Goal: Task Accomplishment & Management: Manage account settings

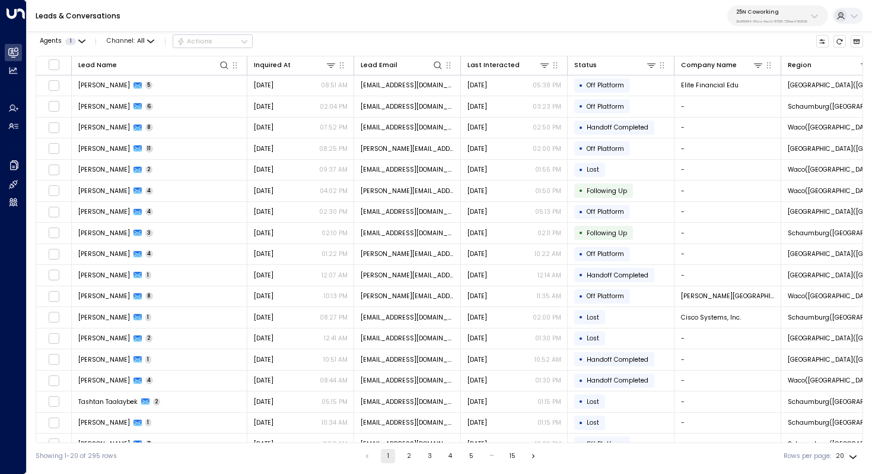
click at [782, 17] on div "25N Coworking 3b9800f4-81ca-4ec0-8758-72fbe4763f36" at bounding box center [772, 15] width 71 height 15
type input "****"
click at [742, 86] on span "ID: 34e1cd17-0f68-49af-bd32-3c48ce8611d1" at bounding box center [790, 86] width 116 height 8
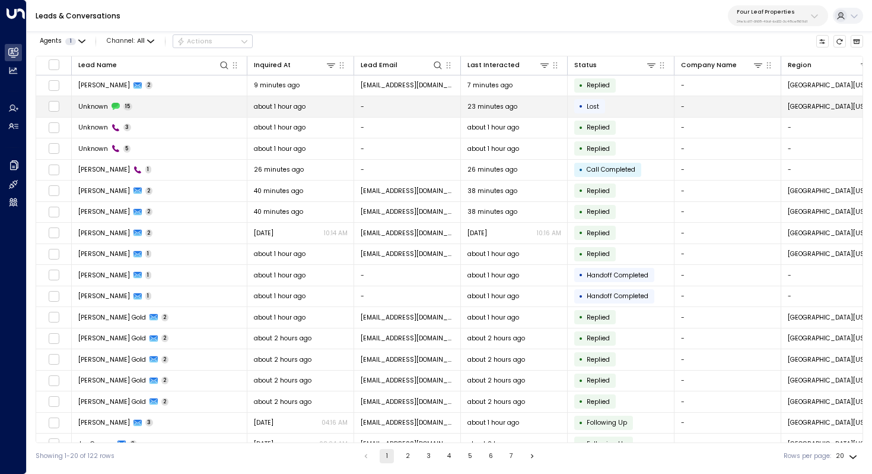
click at [141, 111] on td "Unknown 15" at bounding box center [160, 106] width 176 height 21
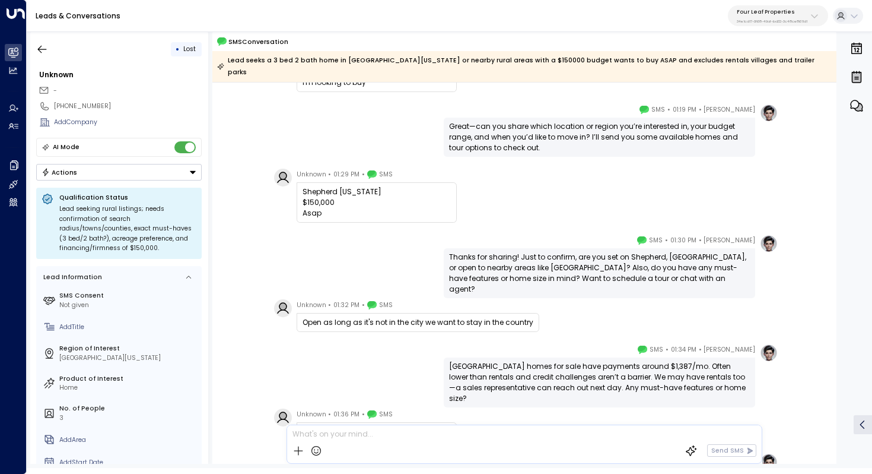
scroll to position [264, 0]
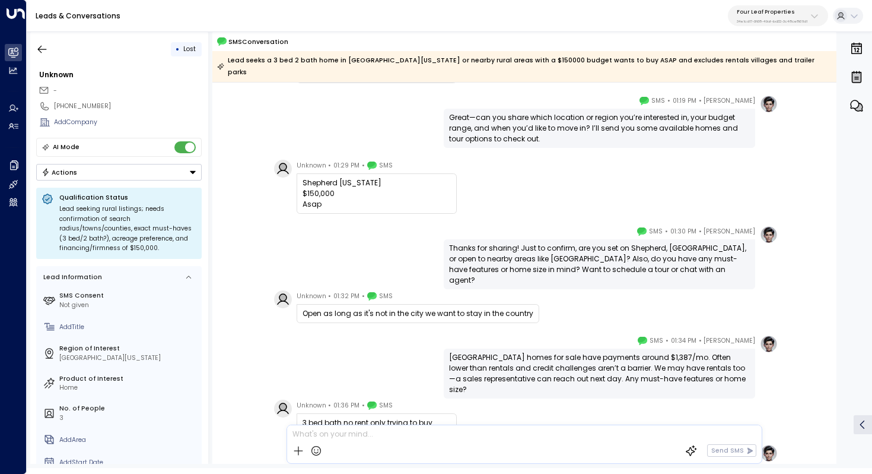
click at [504, 243] on div "Thanks for sharing! Just to confirm, are you set on Shepherd, [GEOGRAPHIC_DATA]…" at bounding box center [599, 264] width 301 height 43
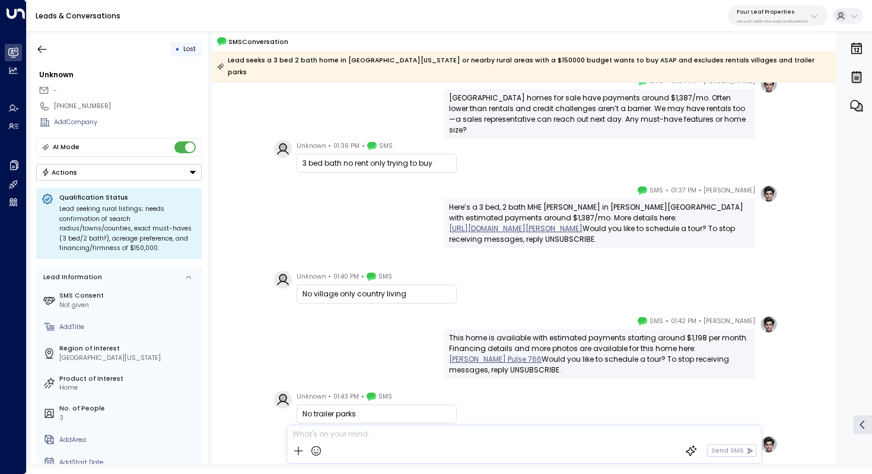
scroll to position [524, 0]
click at [549, 201] on div "Here’s a 3 bed, 2 bath MHE [PERSON_NAME] in [PERSON_NAME][GEOGRAPHIC_DATA] with…" at bounding box center [599, 222] width 301 height 43
drag, startPoint x: 525, startPoint y: 239, endPoint x: 537, endPoint y: 239, distance: 11.3
click at [537, 239] on div "Here’s a 3 bed, 2 bath MHE [PERSON_NAME] in [PERSON_NAME][GEOGRAPHIC_DATA] with…" at bounding box center [599, 222] width 301 height 43
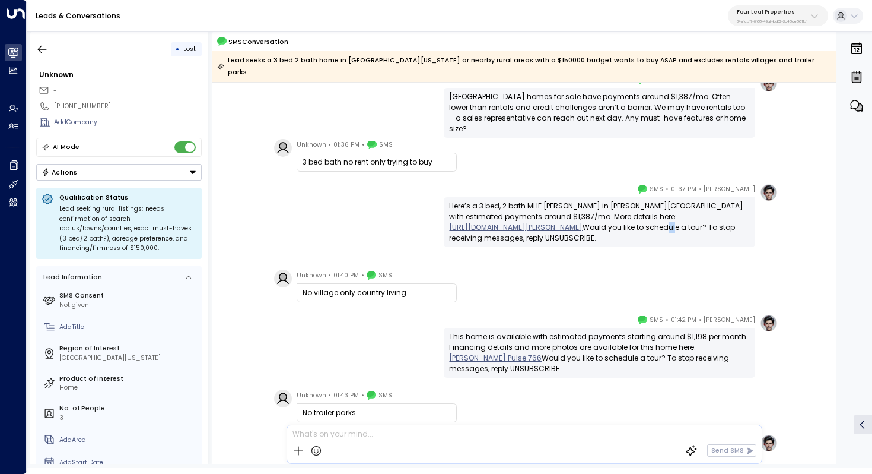
click at [537, 239] on div "Here’s a 3 bed, 2 bath MHE [PERSON_NAME] in [PERSON_NAME][GEOGRAPHIC_DATA] with…" at bounding box center [599, 222] width 301 height 43
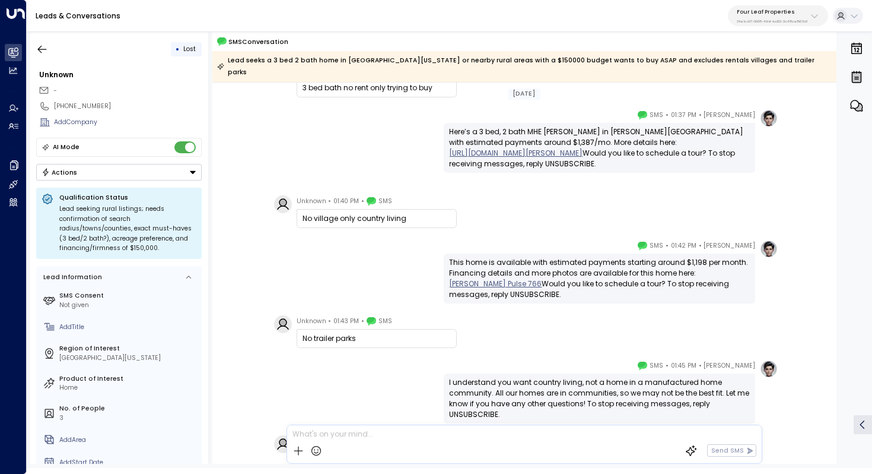
scroll to position [599, 0]
drag, startPoint x: 541, startPoint y: 249, endPoint x: 541, endPoint y: 256, distance: 7.7
click at [541, 256] on div "This home is available with estimated payments starting around $1,198 per month…" at bounding box center [599, 277] width 301 height 43
drag, startPoint x: 550, startPoint y: 252, endPoint x: 549, endPoint y: 258, distance: 6.1
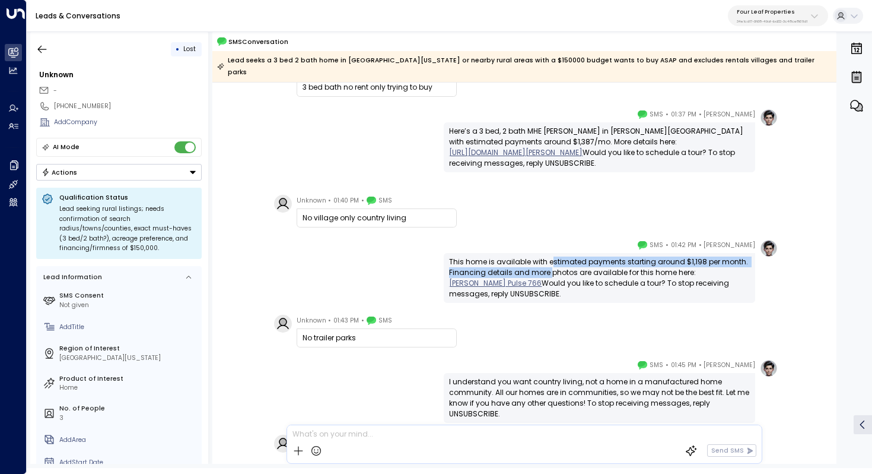
click at [549, 258] on div "This home is available with estimated payments starting around $1,198 per month…" at bounding box center [599, 277] width 301 height 43
click at [555, 256] on div "This home is available with estimated payments starting around $1,198 per month…" at bounding box center [599, 277] width 301 height 43
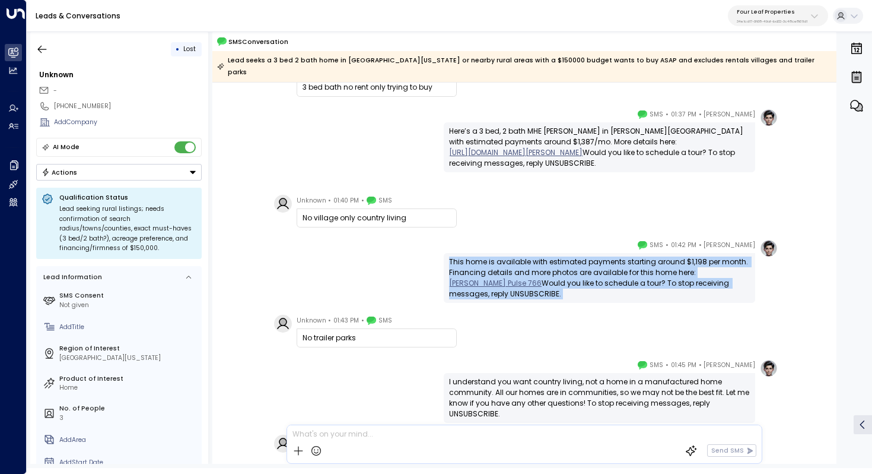
click at [555, 256] on div "This home is available with estimated payments starting around $1,198 per month…" at bounding box center [599, 277] width 301 height 43
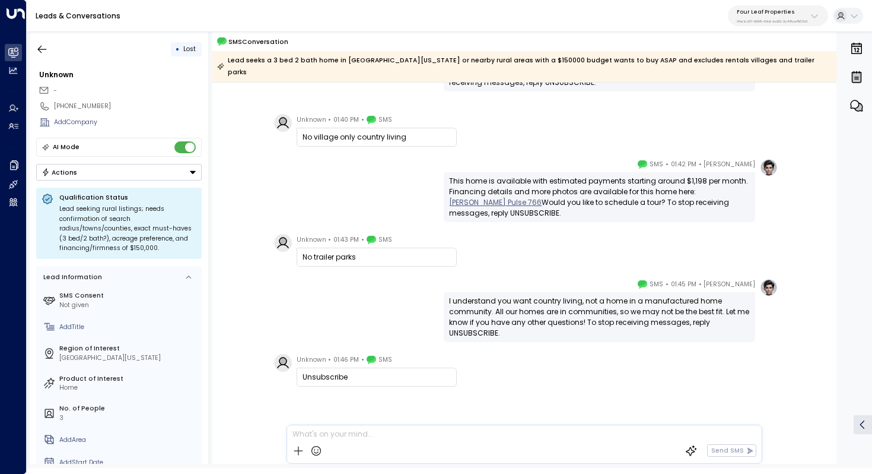
drag, startPoint x: 569, startPoint y: 288, endPoint x: 569, endPoint y: 295, distance: 7.1
click at [569, 296] on div "I understand you want country living, not a home in a manufactured home communi…" at bounding box center [599, 317] width 301 height 43
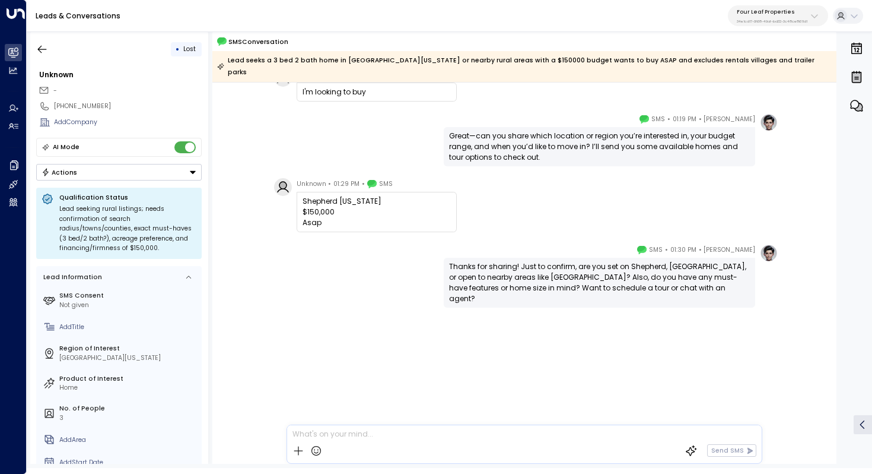
scroll to position [0, 0]
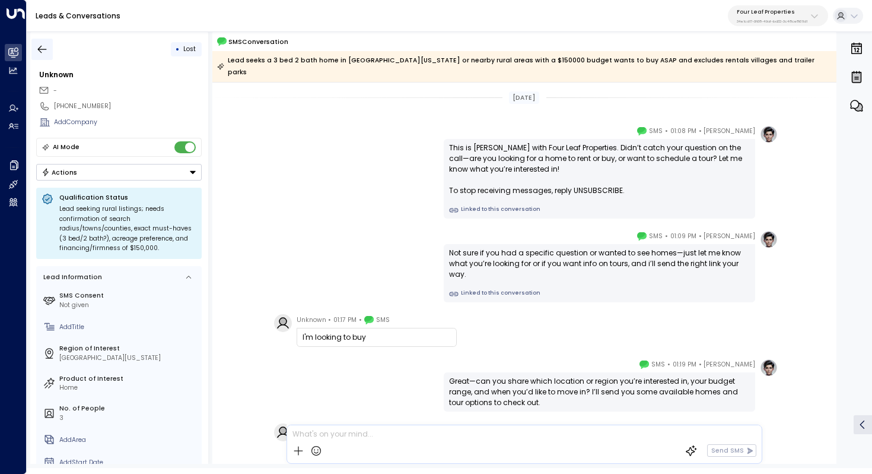
click at [39, 46] on icon "button" at bounding box center [42, 49] width 12 height 12
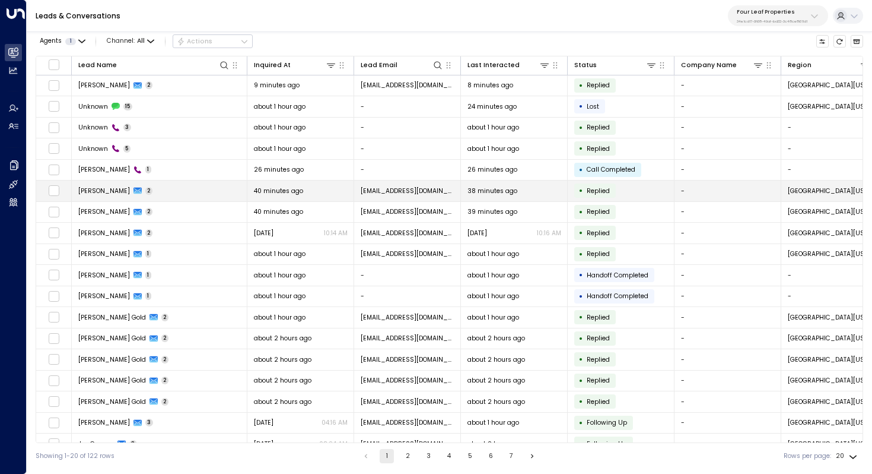
click at [175, 197] on td "[PERSON_NAME] 2" at bounding box center [160, 190] width 176 height 21
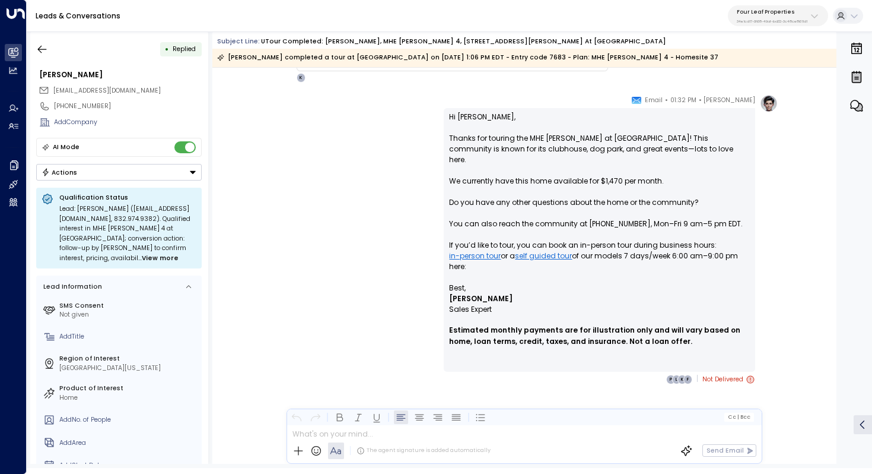
scroll to position [1376, 0]
click at [571, 141] on p "Hi [PERSON_NAME], Thanks for touring the MHE [PERSON_NAME] at [GEOGRAPHIC_DATA]…" at bounding box center [599, 197] width 301 height 171
drag, startPoint x: 557, startPoint y: 166, endPoint x: 566, endPoint y: 166, distance: 9.5
click at [566, 166] on p "Hi [PERSON_NAME], Thanks for touring the MHE [PERSON_NAME] at [GEOGRAPHIC_DATA]…" at bounding box center [599, 197] width 301 height 171
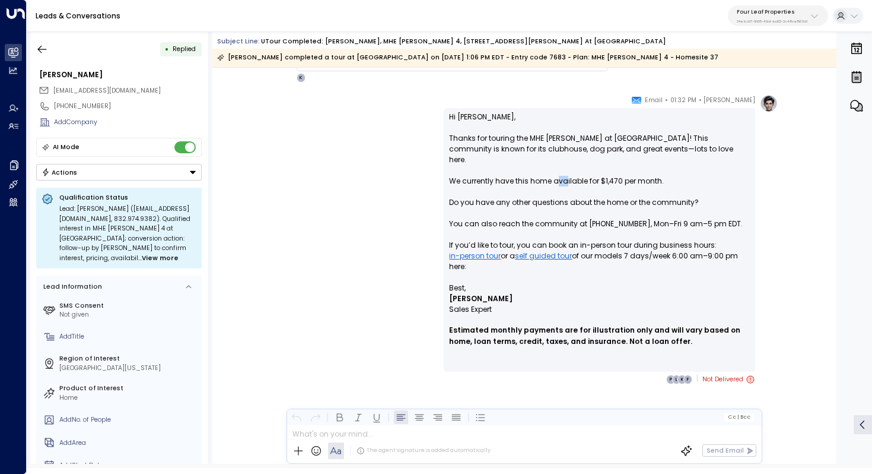
click at [566, 166] on p "Hi [PERSON_NAME], Thanks for touring the MHE [PERSON_NAME] at [GEOGRAPHIC_DATA]…" at bounding box center [599, 197] width 301 height 171
click at [52, 47] on button "button" at bounding box center [41, 49] width 21 height 21
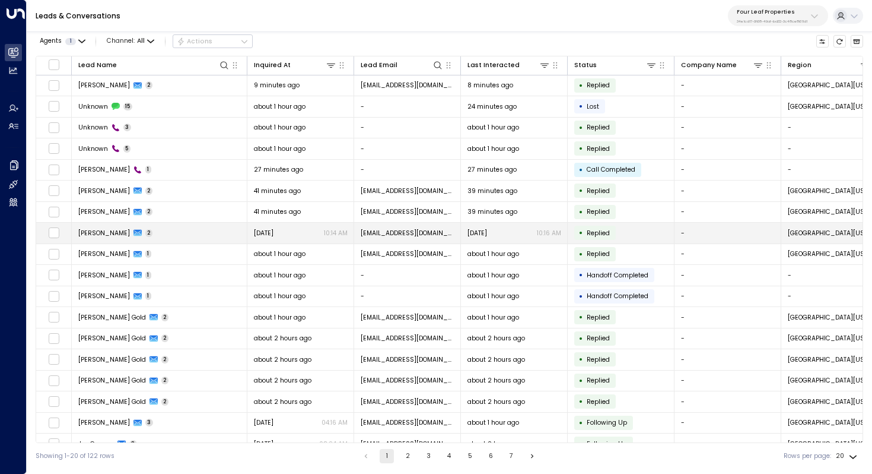
click at [174, 242] on td "[PERSON_NAME] 2" at bounding box center [160, 233] width 176 height 21
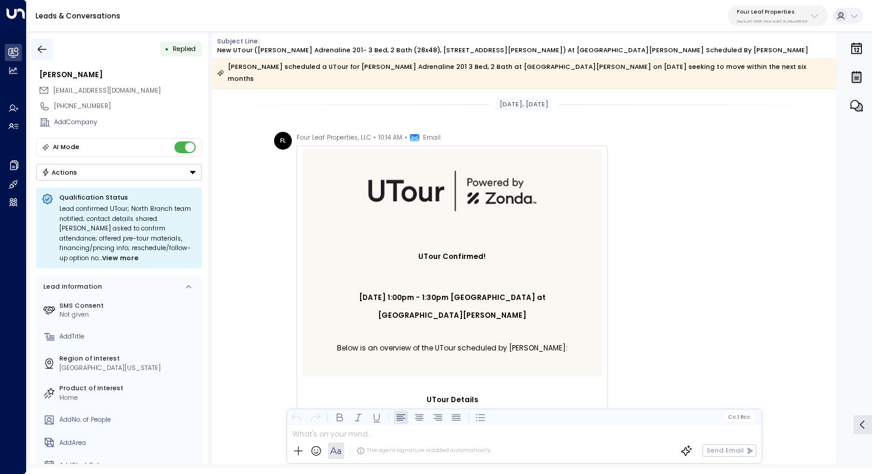
click at [38, 47] on icon "button" at bounding box center [42, 49] width 12 height 12
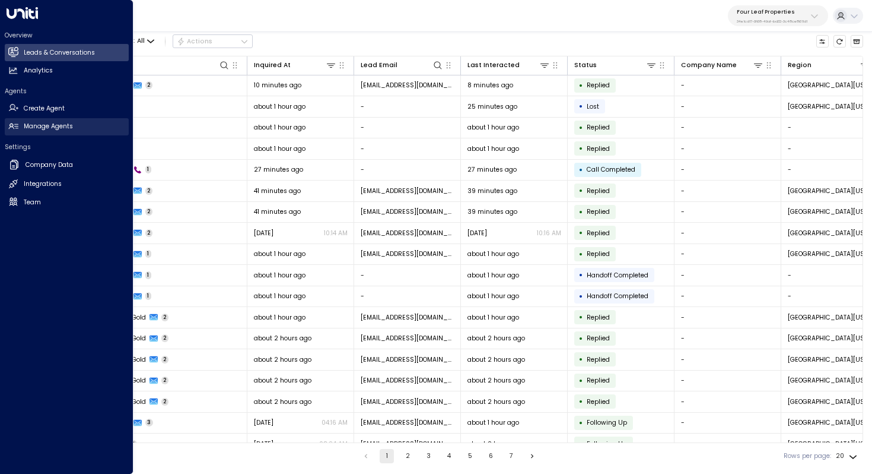
click at [46, 126] on h2 "Manage Agents" at bounding box center [48, 126] width 49 height 9
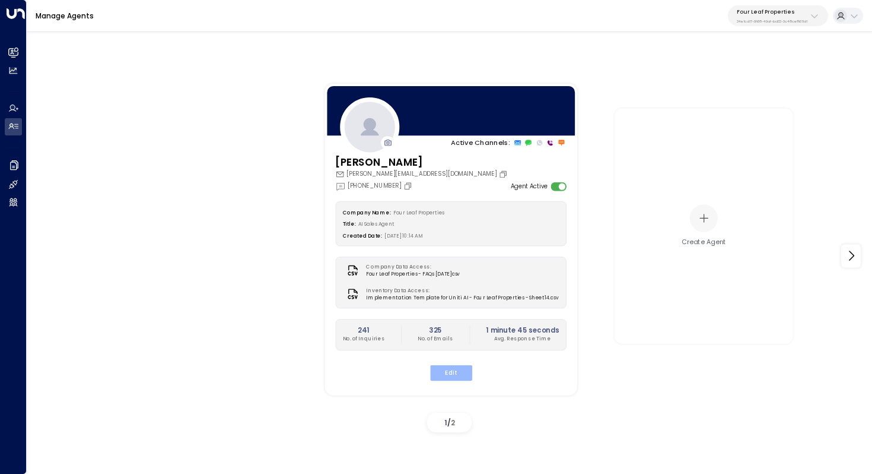
click at [464, 376] on button "Edit" at bounding box center [451, 371] width 42 height 15
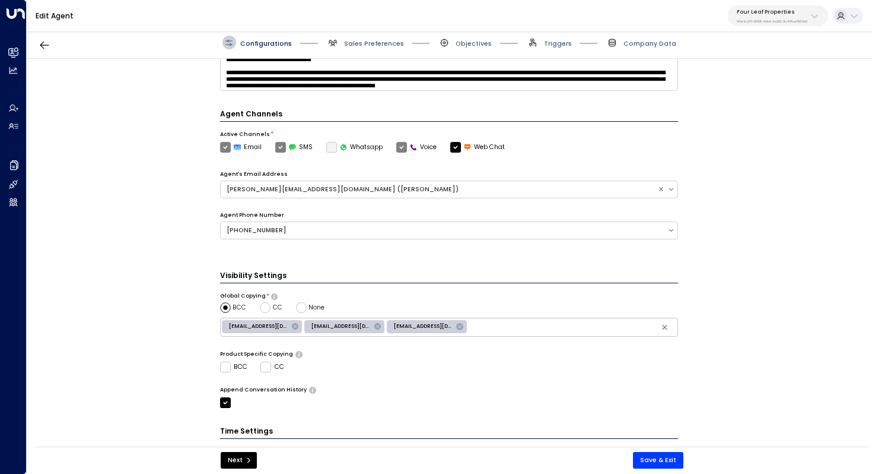
scroll to position [288, 0]
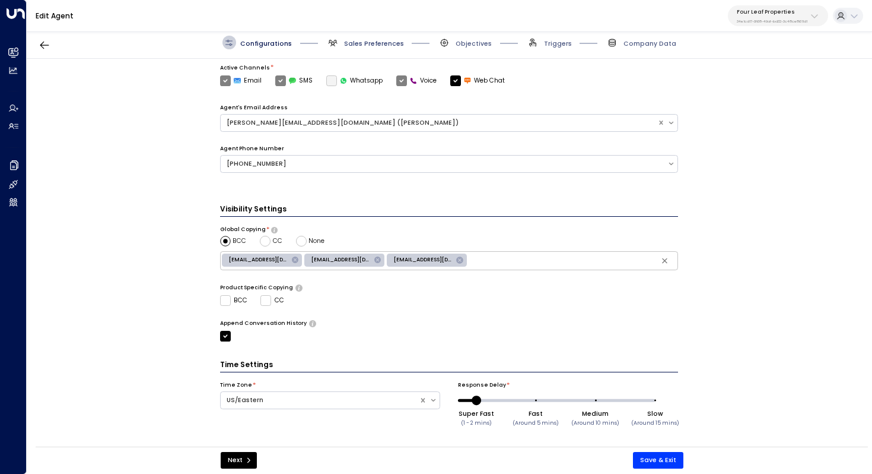
click at [380, 45] on span "Sales Preferences" at bounding box center [374, 43] width 60 height 9
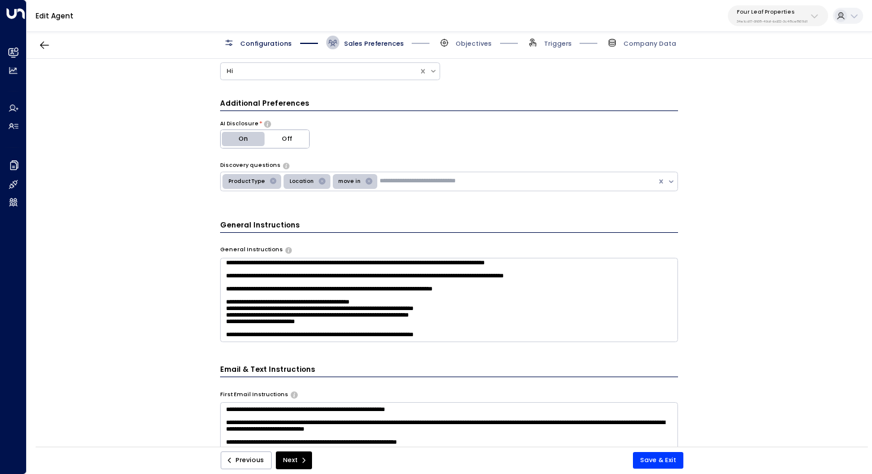
scroll to position [0, 0]
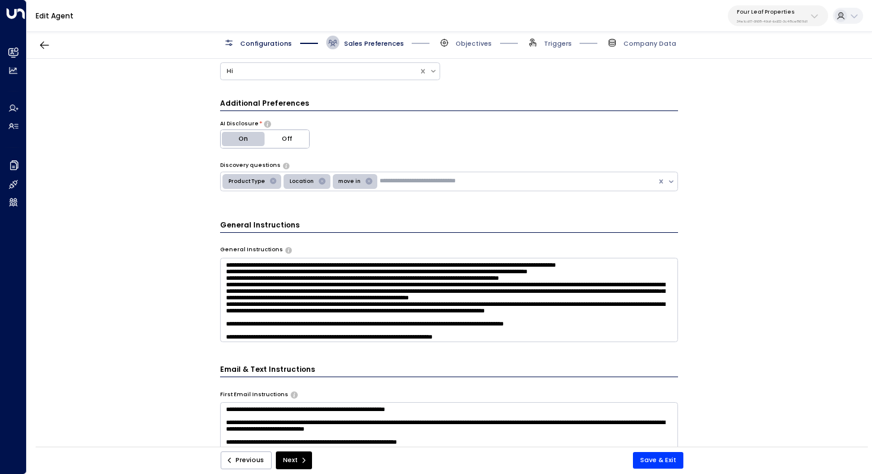
click at [502, 333] on textarea at bounding box center [449, 300] width 459 height 84
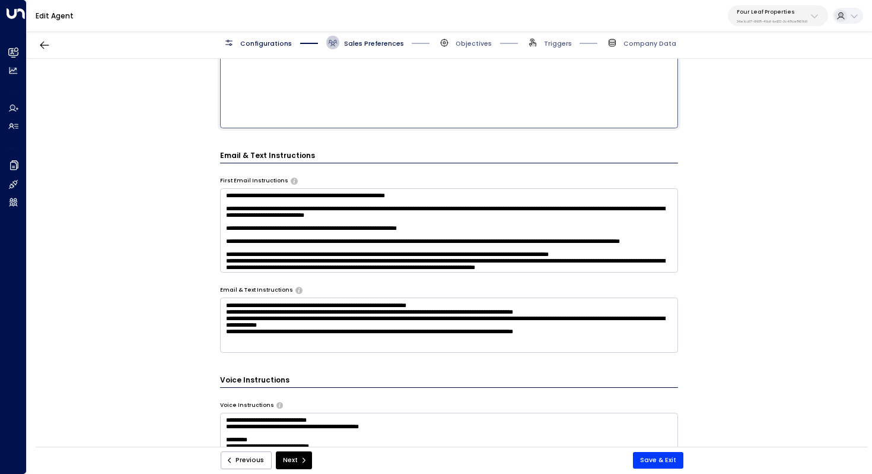
scroll to position [516, 0]
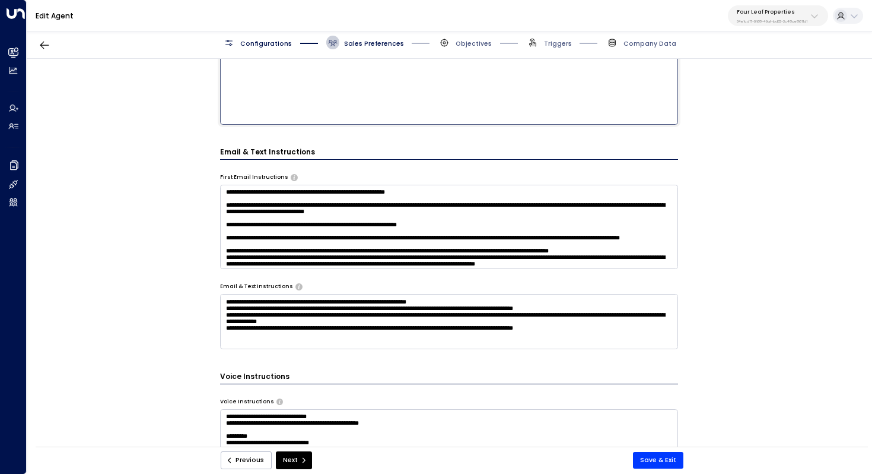
type textarea "**********"
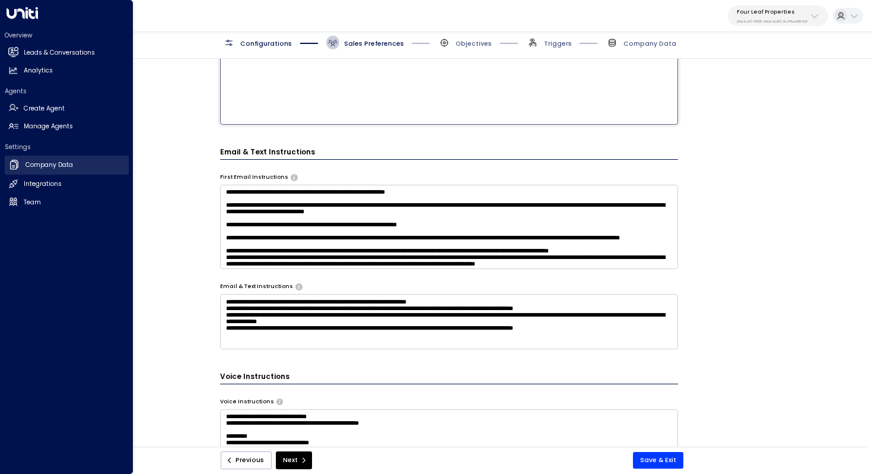
click at [51, 167] on h2 "Company Data" at bounding box center [49, 164] width 47 height 9
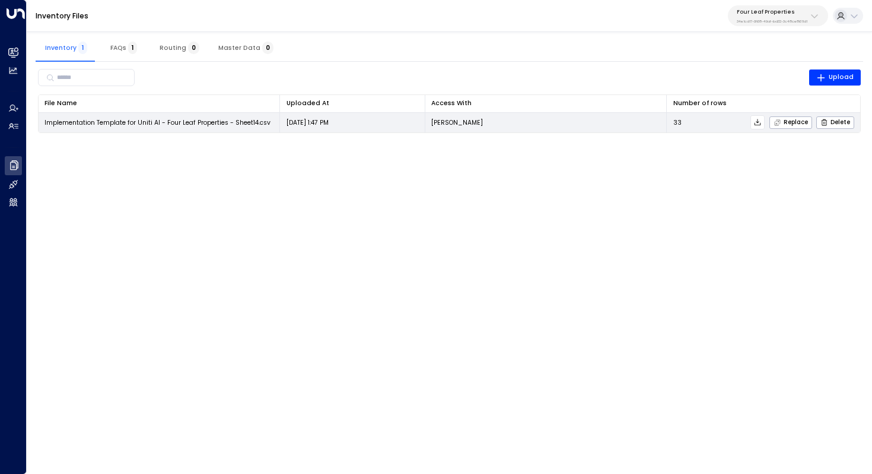
click at [758, 121] on icon at bounding box center [758, 122] width 8 height 8
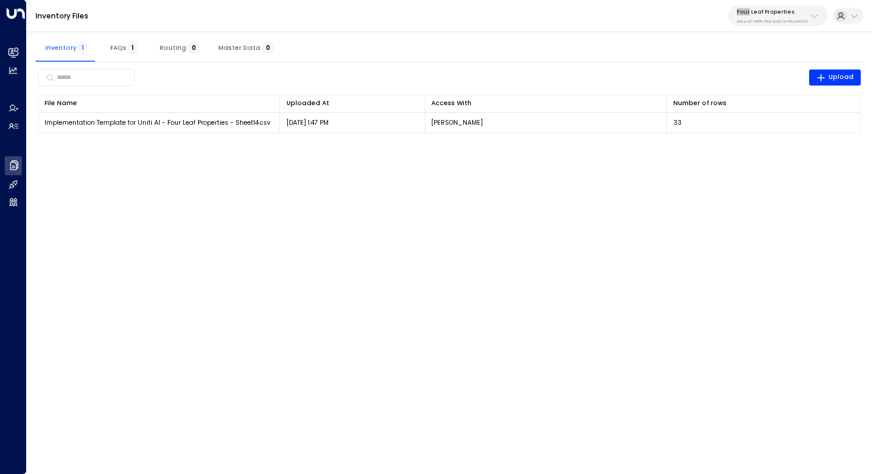
click at [693, 6] on div "Inventory Files Four Leaf Properties 34e1cd17-0f68-49af-bd32-3c48ce8611d1" at bounding box center [450, 16] width 846 height 32
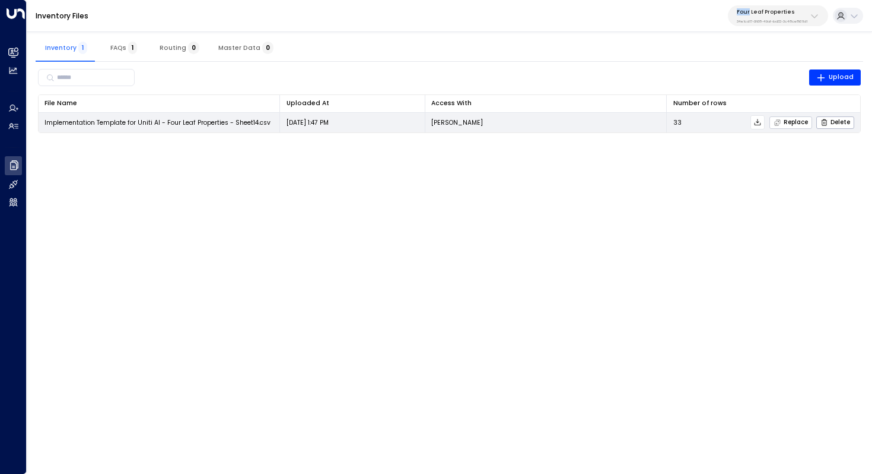
click at [792, 123] on span "Replace" at bounding box center [791, 123] width 34 height 8
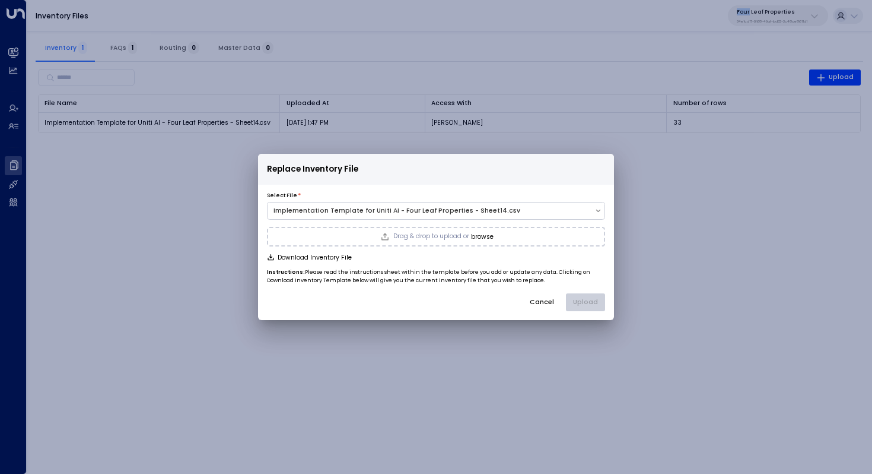
click at [482, 233] on button "browse" at bounding box center [482, 236] width 23 height 7
click at [593, 299] on button "Upload" at bounding box center [585, 302] width 39 height 18
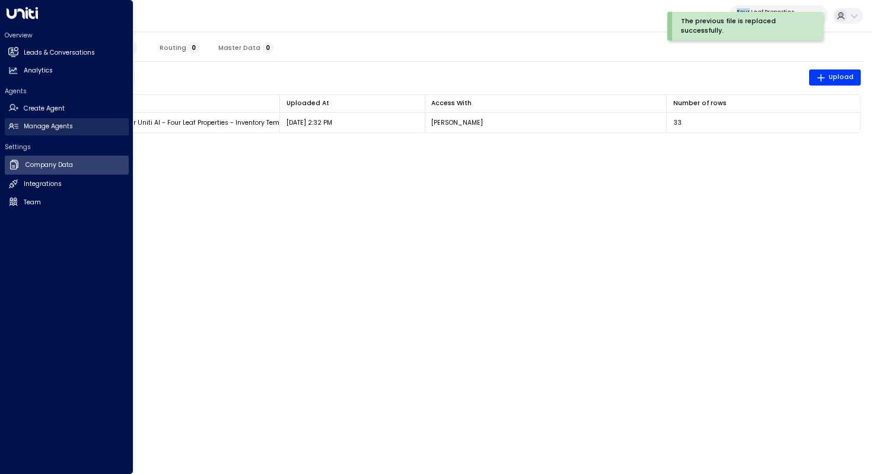
click at [71, 122] on h2 "Manage Agents" at bounding box center [48, 126] width 49 height 9
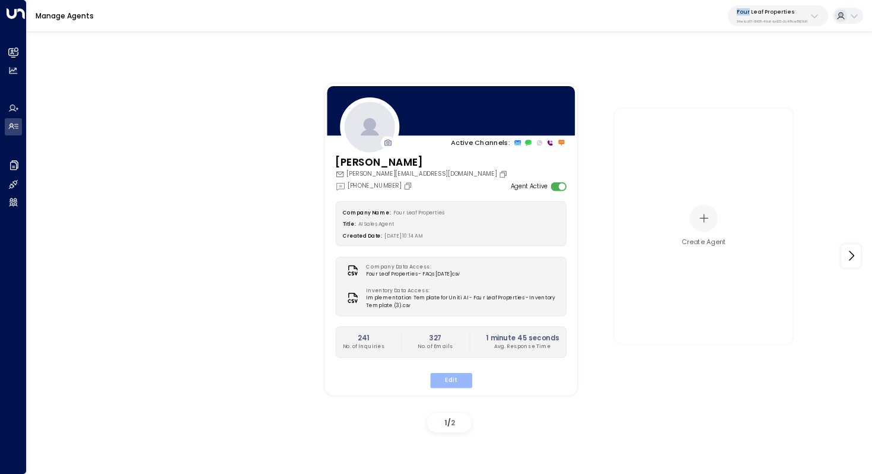
click at [448, 380] on button "Edit" at bounding box center [451, 379] width 42 height 15
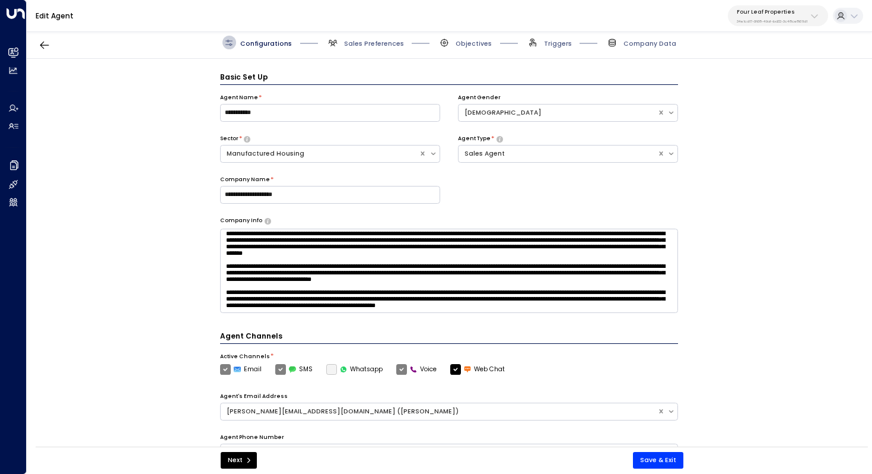
click at [375, 49] on div "Configurations Sales Preferences Objectives Triggers Company Data" at bounding box center [450, 43] width 846 height 32
click at [375, 48] on span "Sales Preferences" at bounding box center [365, 43] width 78 height 14
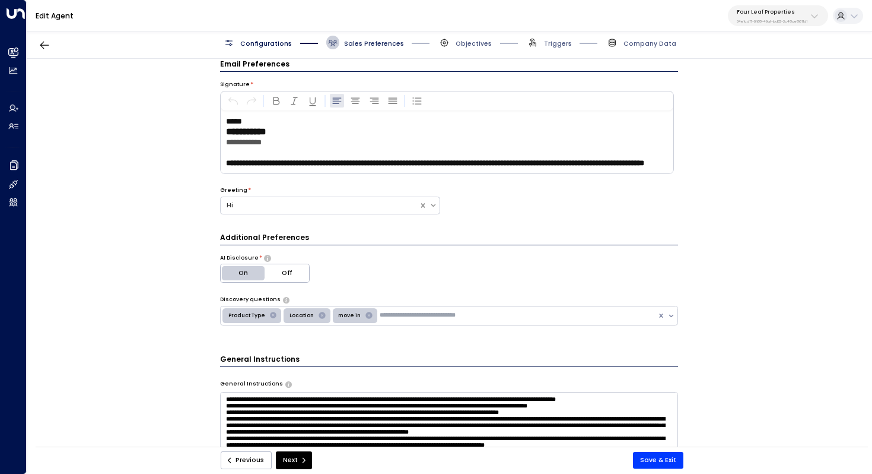
click at [370, 44] on span "Sales Preferences" at bounding box center [374, 43] width 60 height 9
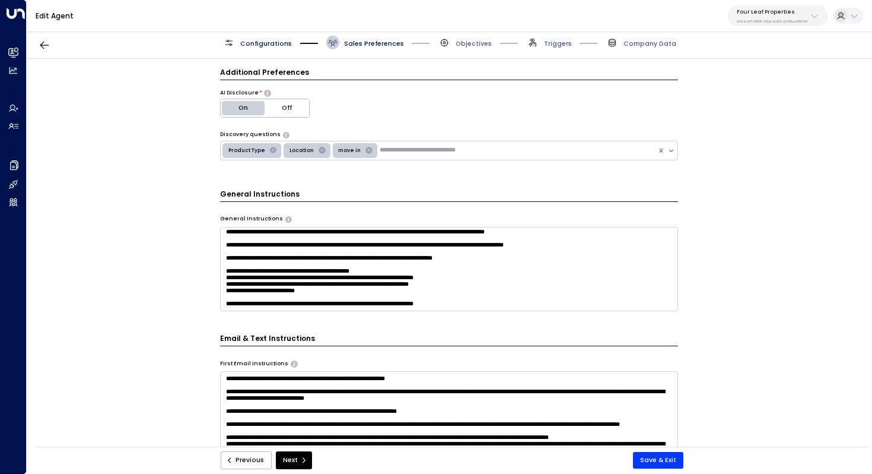
scroll to position [209, 0]
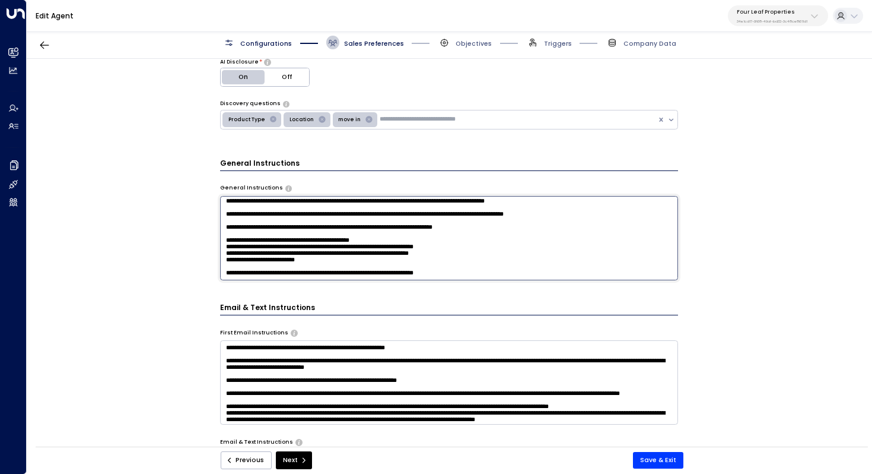
click at [498, 273] on textarea at bounding box center [449, 238] width 459 height 84
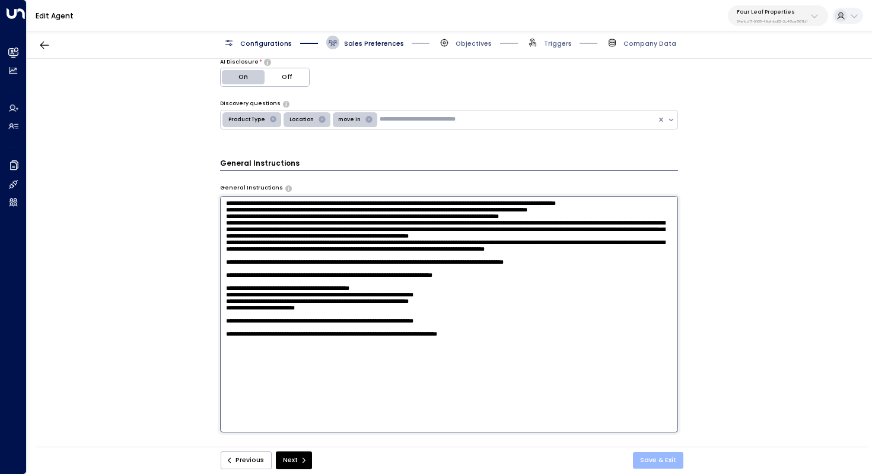
type textarea "**********"
click at [662, 464] on button "Save & Exit" at bounding box center [658, 460] width 50 height 17
